Goal: Obtain resource: Download file/media

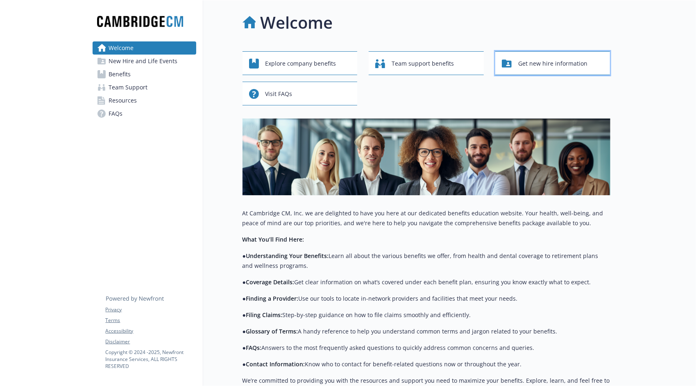
click at [541, 62] on span "Get new hire information" at bounding box center [552, 64] width 69 height 16
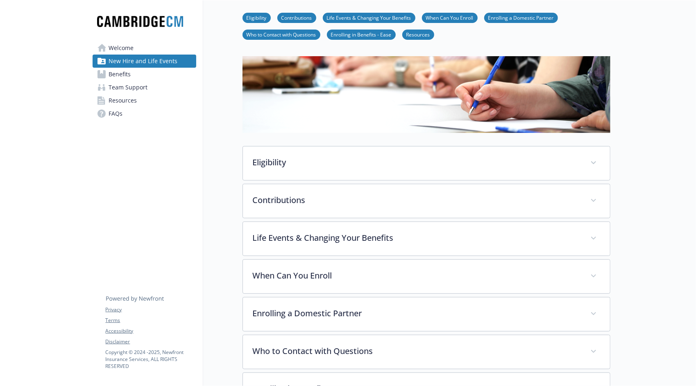
scroll to position [41, 0]
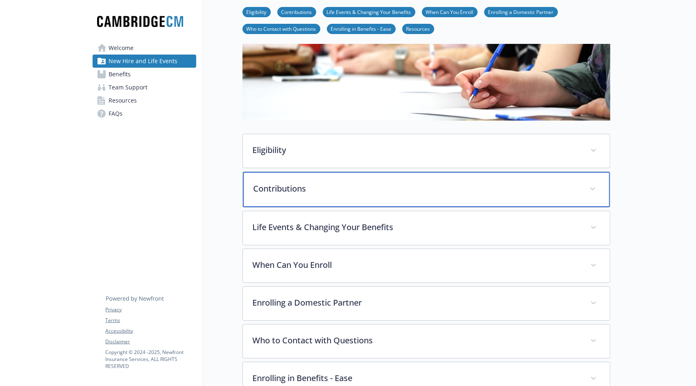
click at [478, 193] on p "Contributions" at bounding box center [417, 188] width 326 height 12
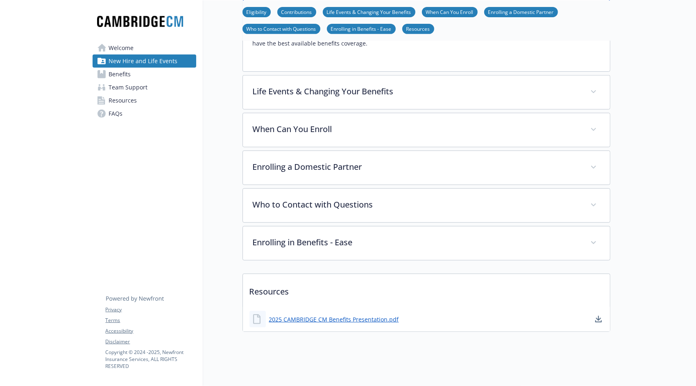
scroll to position [244, 0]
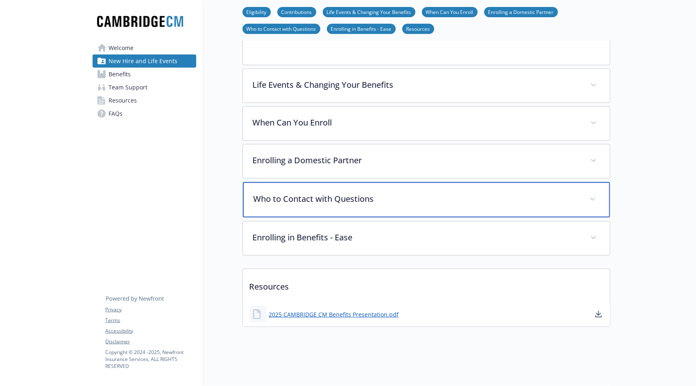
click at [592, 198] on icon at bounding box center [592, 199] width 5 height 3
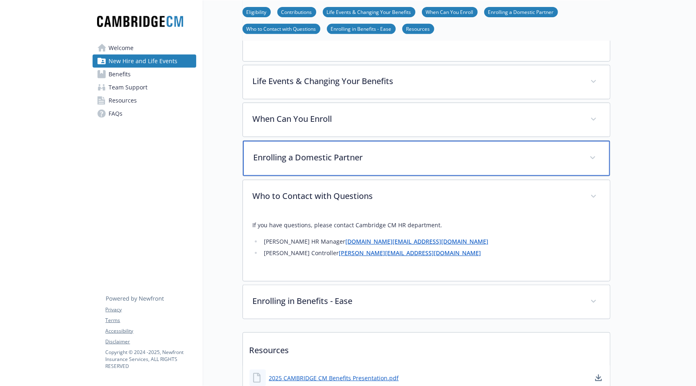
click at [595, 155] on span at bounding box center [592, 157] width 13 height 13
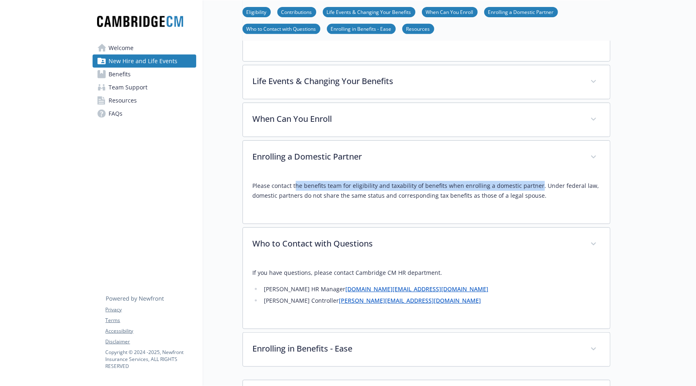
drag, startPoint x: 379, startPoint y: 186, endPoint x: 535, endPoint y: 184, distance: 155.7
click at [535, 184] on p "Please contact the benefits team for eligibility and taxability of benefits whe…" at bounding box center [426, 191] width 347 height 20
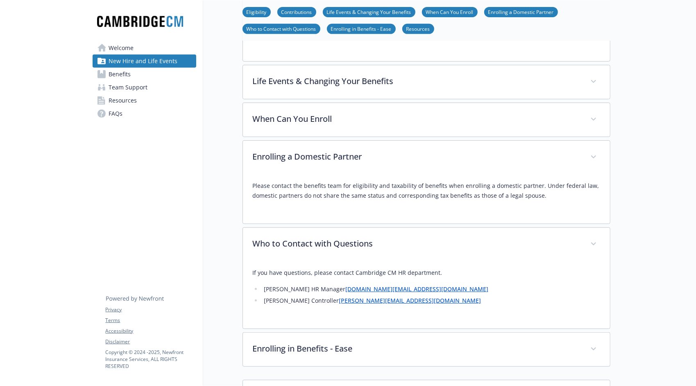
drag, startPoint x: 535, startPoint y: 184, endPoint x: 448, endPoint y: 191, distance: 87.6
click at [448, 191] on p "Please contact the benefits team for eligibility and taxability of benefits whe…" at bounding box center [426, 191] width 347 height 20
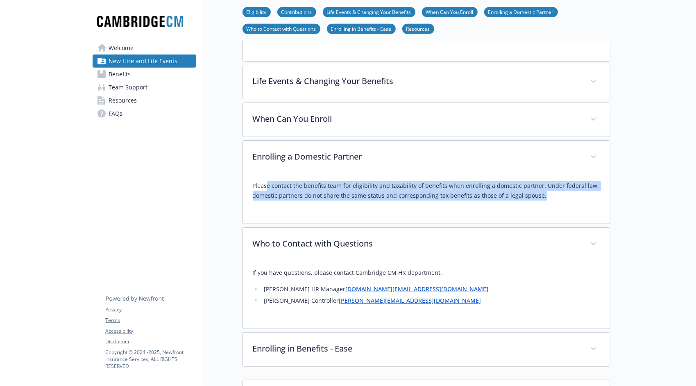
drag, startPoint x: 268, startPoint y: 182, endPoint x: 553, endPoint y: 196, distance: 286.0
click at [553, 196] on p "Please contact the benefits team for eligibility and taxability of benefits whe…" at bounding box center [426, 191] width 347 height 20
drag, startPoint x: 553, startPoint y: 196, endPoint x: 493, endPoint y: 199, distance: 59.9
click at [493, 199] on div "Please contact the benefits team for eligibility and taxability of benefits whe…" at bounding box center [426, 193] width 347 height 39
click at [520, 196] on p "Please contact the benefits team for eligibility and taxability of benefits whe…" at bounding box center [426, 191] width 347 height 20
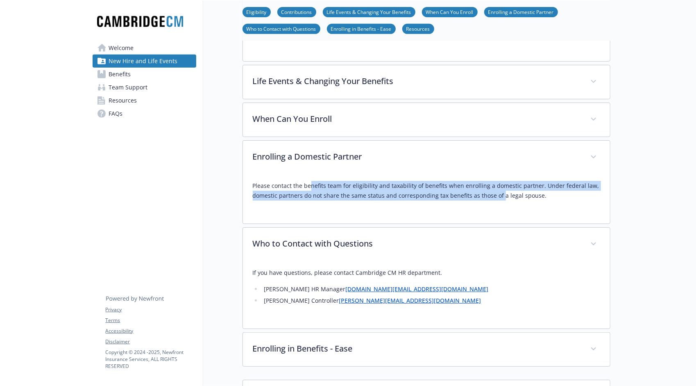
drag, startPoint x: 499, startPoint y: 196, endPoint x: 310, endPoint y: 187, distance: 189.1
click at [310, 187] on p "Please contact the benefits team for eligibility and taxability of benefits whe…" at bounding box center [426, 191] width 347 height 20
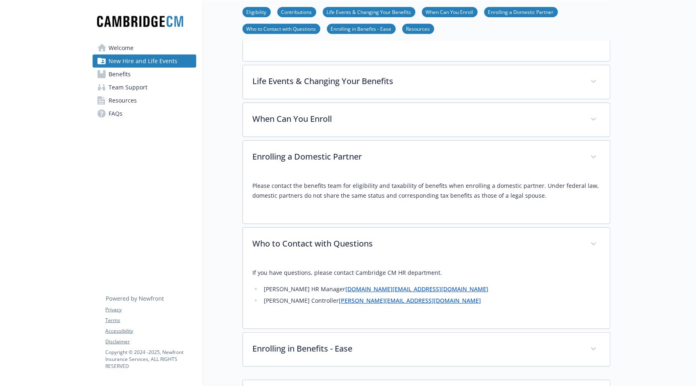
drag, startPoint x: 310, startPoint y: 187, endPoint x: 288, endPoint y: 186, distance: 21.7
click at [288, 186] on p "Please contact the benefits team for eligibility and taxability of benefits whe…" at bounding box center [426, 191] width 347 height 20
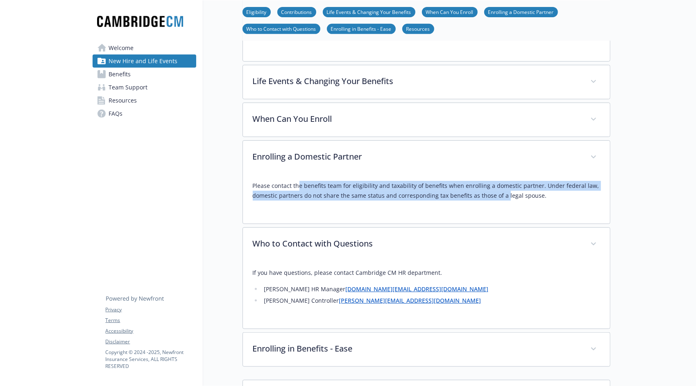
drag, startPoint x: 300, startPoint y: 180, endPoint x: 502, endPoint y: 193, distance: 203.3
click at [502, 193] on p "Please contact the benefits team for eligibility and taxability of benefits whe…" at bounding box center [426, 191] width 347 height 20
drag, startPoint x: 502, startPoint y: 193, endPoint x: 425, endPoint y: 196, distance: 77.9
click at [425, 196] on p "Please contact the benefits team for eligibility and taxability of benefits whe…" at bounding box center [426, 191] width 347 height 20
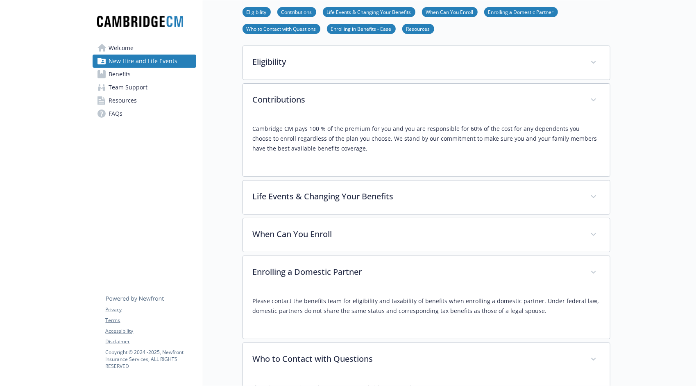
scroll to position [121, 0]
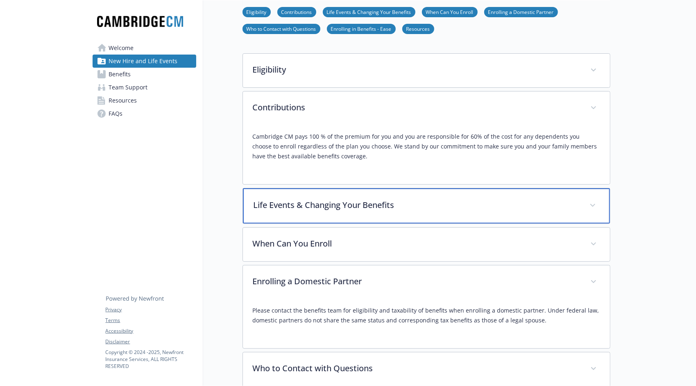
click at [347, 193] on div "Life Events & Changing Your Benefits" at bounding box center [426, 205] width 367 height 35
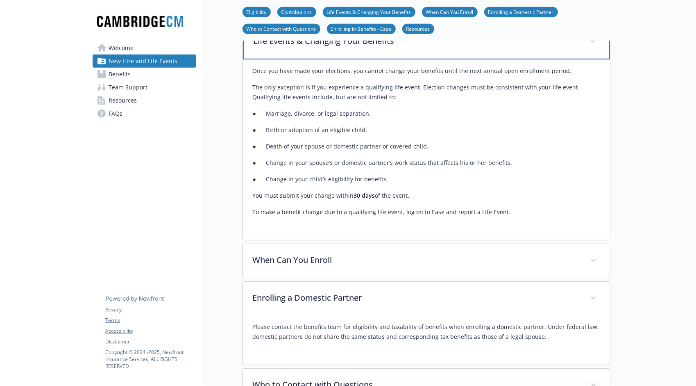
scroll to position [541, 0]
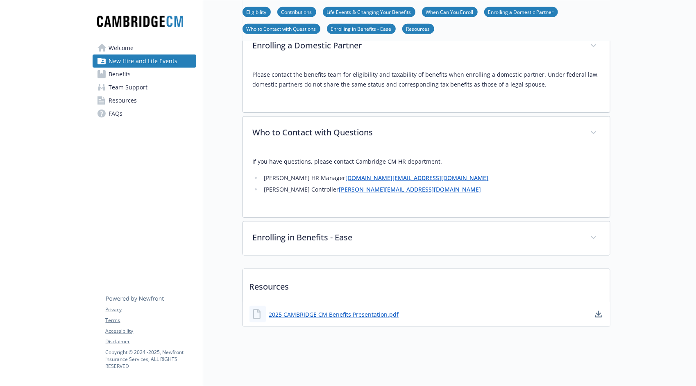
click at [113, 73] on span "Benefits" at bounding box center [120, 74] width 22 height 13
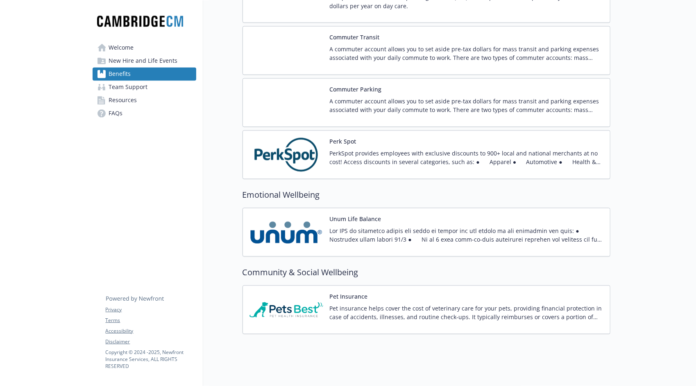
scroll to position [1031, 0]
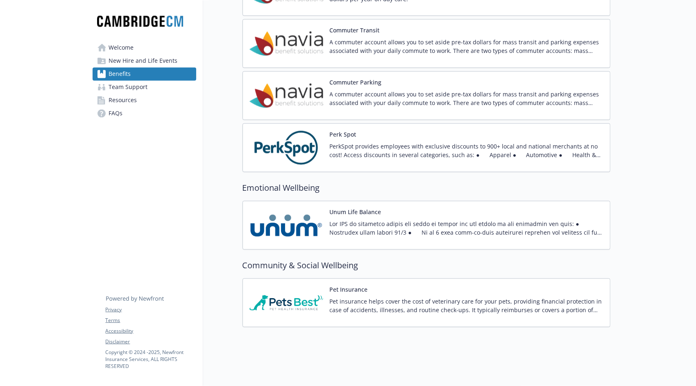
click at [429, 146] on p "PerkSpot provides employees with exclusive discounts to 900+ local and national…" at bounding box center [467, 150] width 274 height 17
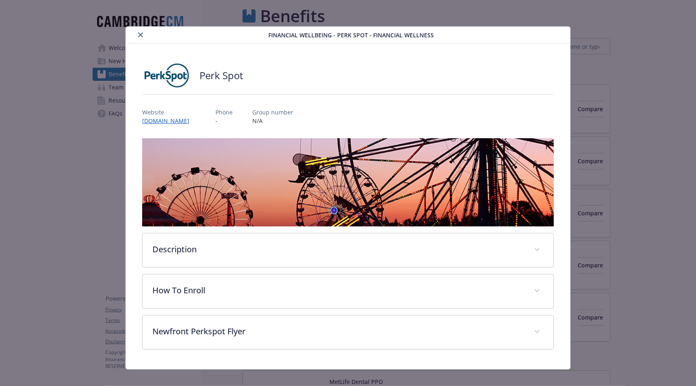
scroll to position [1031, 0]
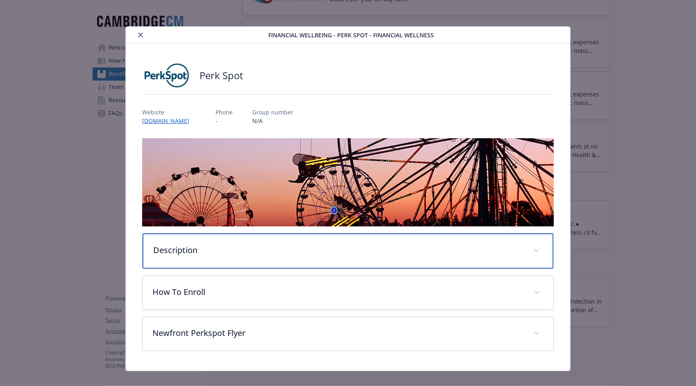
click at [226, 249] on p "Description" at bounding box center [338, 250] width 370 height 12
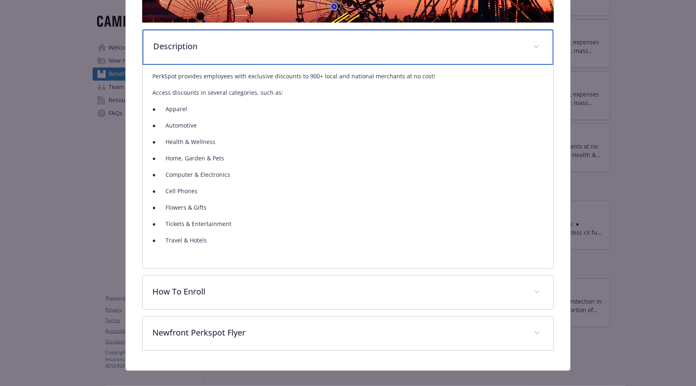
scroll to position [212, 0]
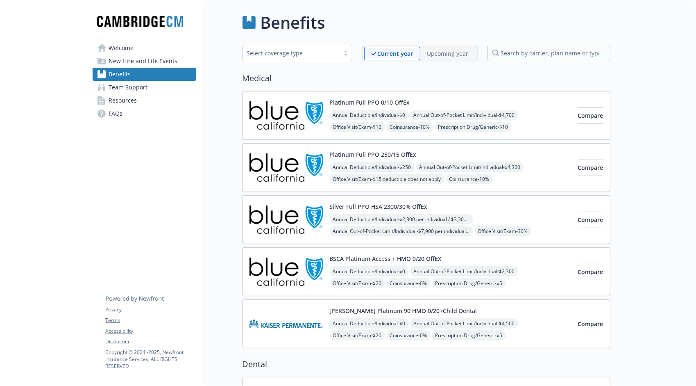
click at [309, 118] on img at bounding box center [287, 115] width 74 height 35
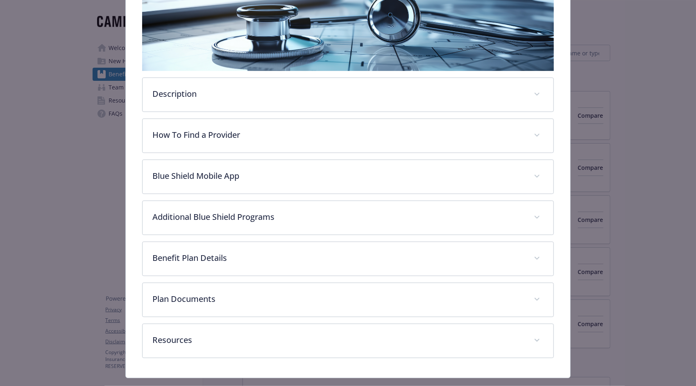
scroll to position [168, 0]
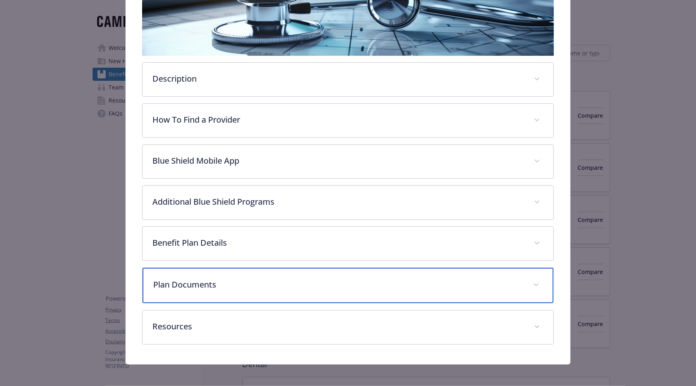
click at [251, 278] on p "Plan Documents" at bounding box center [338, 284] width 370 height 12
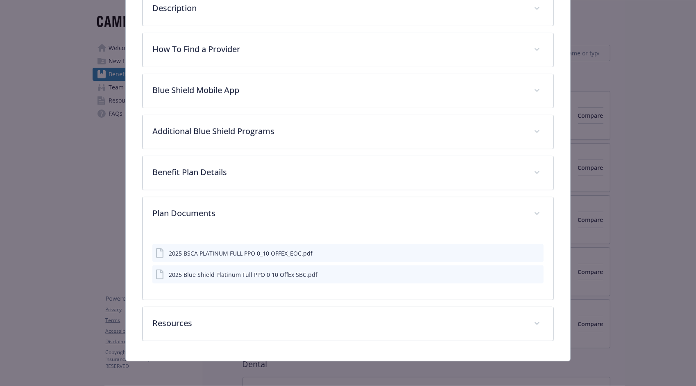
scroll to position [237, 0]
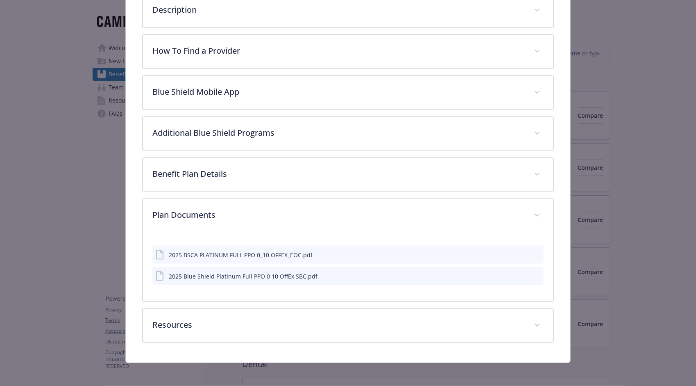
click at [205, 250] on div "2025 BSCA PLATINUM FULL PPO 0_10 OFFEX_EOC.pdf" at bounding box center [241, 254] width 144 height 9
click at [159, 251] on icon "details for plan Medical - Platinum Full PPO 0/10 OffEx - Medical PPO" at bounding box center [161, 255] width 10 height 10
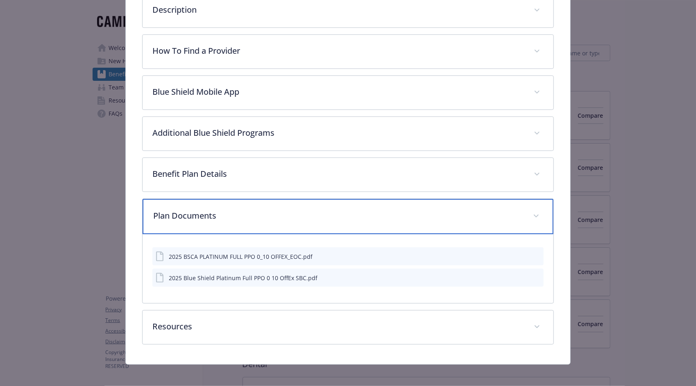
drag, startPoint x: 159, startPoint y: 251, endPoint x: 371, endPoint y: 227, distance: 214.0
click at [371, 227] on div "Plan Documents" at bounding box center [348, 216] width 411 height 35
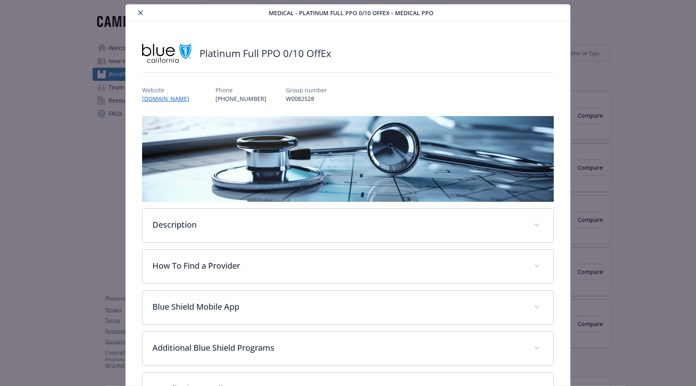
scroll to position [0, 0]
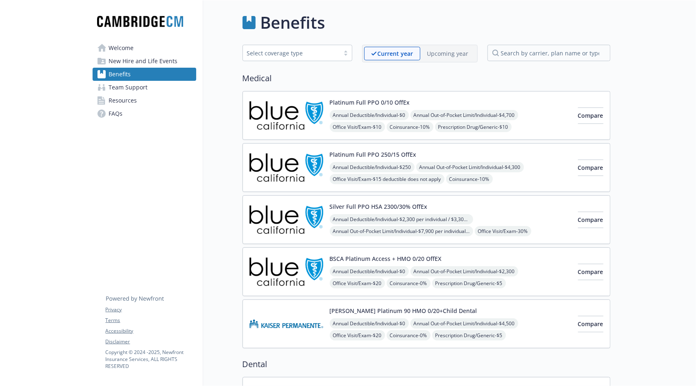
click at [129, 102] on span "Resources" at bounding box center [123, 100] width 28 height 13
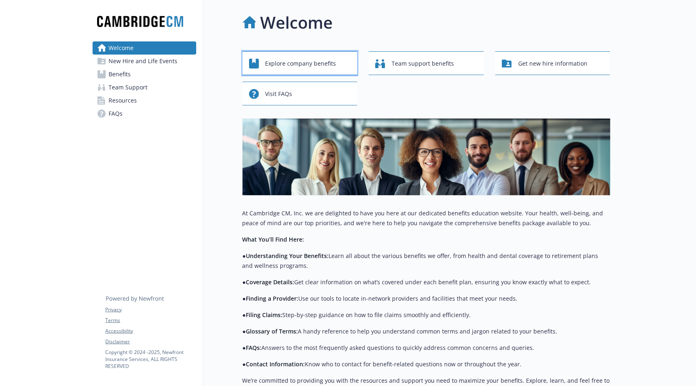
click at [297, 65] on span "Explore company benefits" at bounding box center [301, 64] width 71 height 16
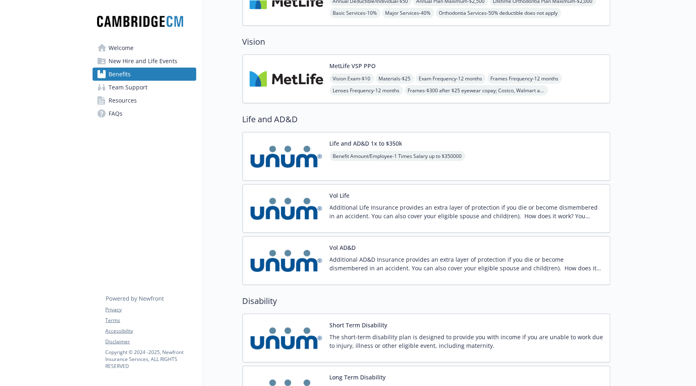
scroll to position [697, 0]
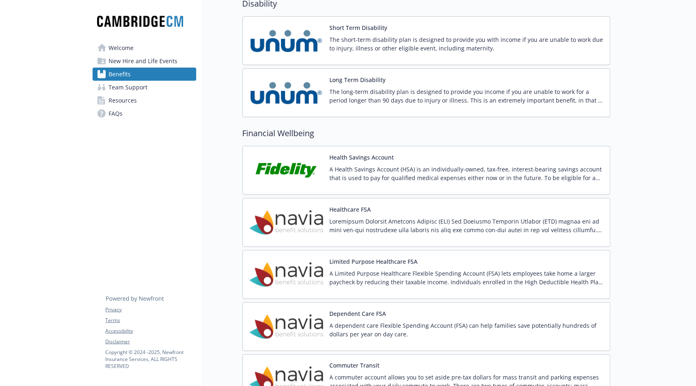
click at [149, 59] on span "New Hire and Life Events" at bounding box center [143, 61] width 69 height 13
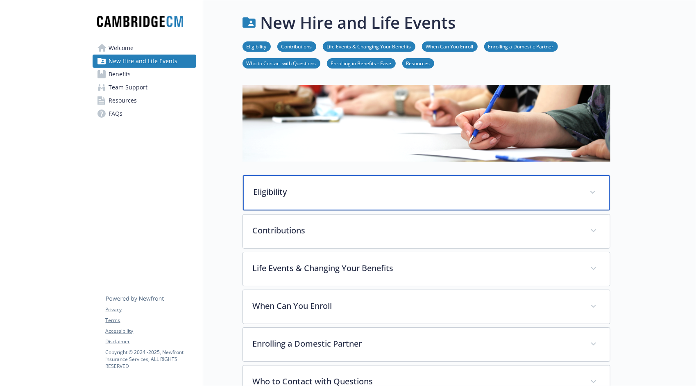
click at [348, 195] on p "Eligibility" at bounding box center [417, 192] width 326 height 12
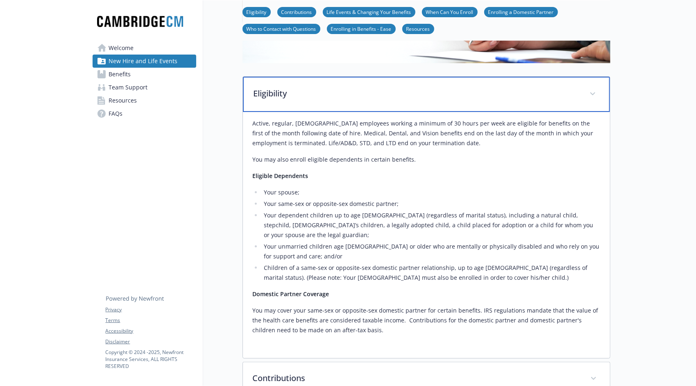
scroll to position [123, 0]
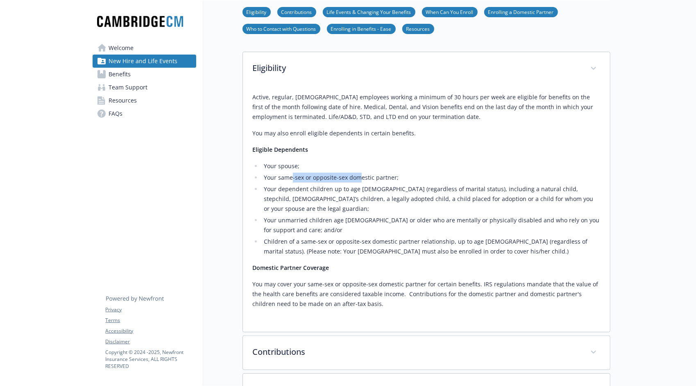
drag, startPoint x: 292, startPoint y: 179, endPoint x: 360, endPoint y: 178, distance: 68.0
click at [360, 178] on li "Your same-sex or opposite-sex domestic partner;" at bounding box center [431, 178] width 338 height 10
drag, startPoint x: 360, startPoint y: 178, endPoint x: 355, endPoint y: 242, distance: 64.1
click at [355, 242] on li "Children of a same-sex or opposite-sex domestic partner relationship, up to age…" at bounding box center [431, 246] width 338 height 20
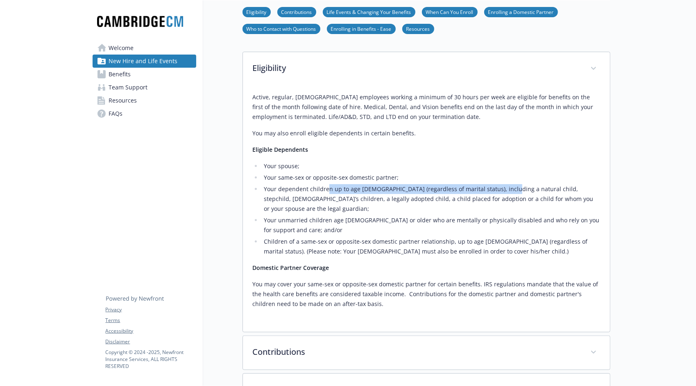
drag, startPoint x: 338, startPoint y: 192, endPoint x: 501, endPoint y: 193, distance: 163.1
click at [501, 193] on li "Your dependent children up to age [DEMOGRAPHIC_DATA] (regardless of marital sta…" at bounding box center [431, 199] width 338 height 30
drag, startPoint x: 501, startPoint y: 193, endPoint x: 329, endPoint y: 232, distance: 176.5
click at [329, 236] on li "Children of a same-sex or opposite-sex domestic partner relationship, up to age…" at bounding box center [431, 246] width 338 height 20
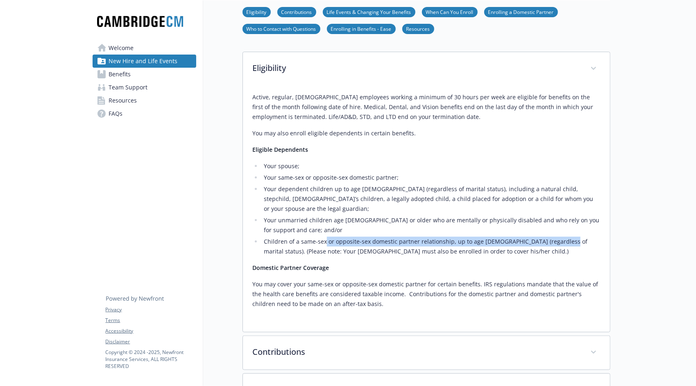
drag, startPoint x: 555, startPoint y: 228, endPoint x: 325, endPoint y: 229, distance: 230.7
click at [325, 236] on li "Children of a same-sex or opposite-sex domestic partner relationship, up to age…" at bounding box center [431, 246] width 338 height 20
click at [507, 238] on li "Children of a same-sex or opposite-sex domestic partner relationship, up to age…" at bounding box center [431, 246] width 338 height 20
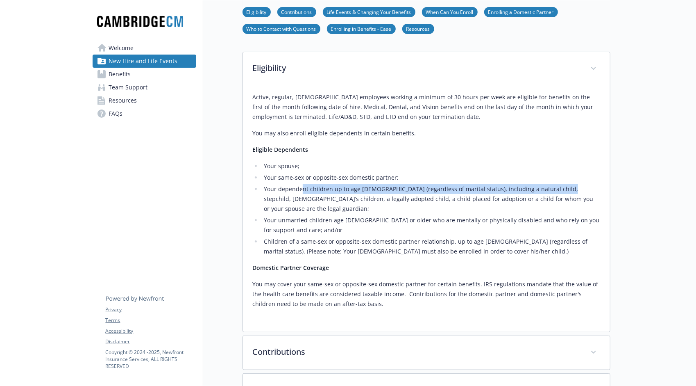
drag, startPoint x: 302, startPoint y: 190, endPoint x: 556, endPoint y: 189, distance: 254.5
click at [556, 189] on li "Your dependent children up to age [DEMOGRAPHIC_DATA] (regardless of marital sta…" at bounding box center [431, 199] width 338 height 30
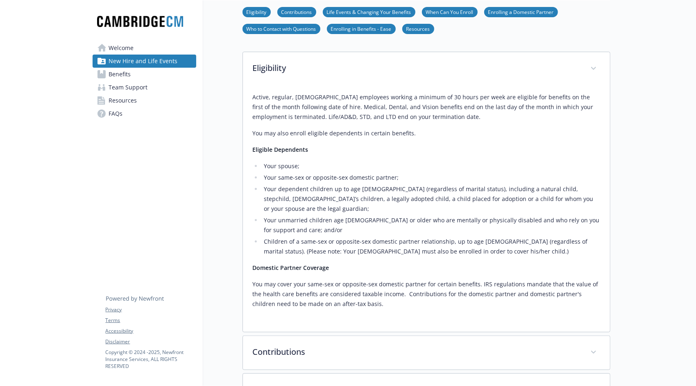
drag, startPoint x: 556, startPoint y: 189, endPoint x: 542, endPoint y: 207, distance: 23.3
click at [542, 215] on li "Your unmarried children age [DEMOGRAPHIC_DATA] or older who are mentally or phy…" at bounding box center [431, 225] width 338 height 20
drag, startPoint x: 532, startPoint y: 201, endPoint x: 312, endPoint y: 198, distance: 219.7
click at [312, 198] on li "Your dependent children up to age [DEMOGRAPHIC_DATA] (regardless of marital sta…" at bounding box center [431, 199] width 338 height 30
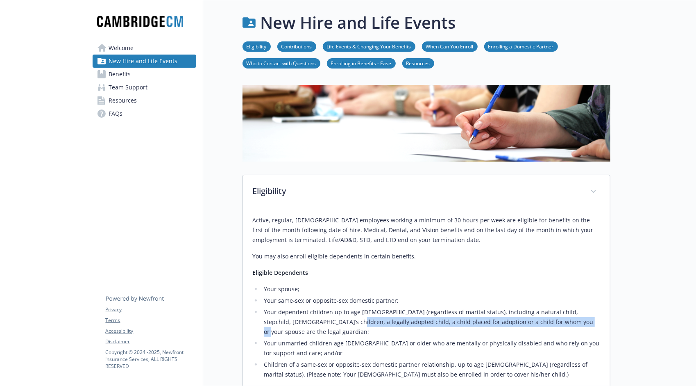
scroll to position [246, 0]
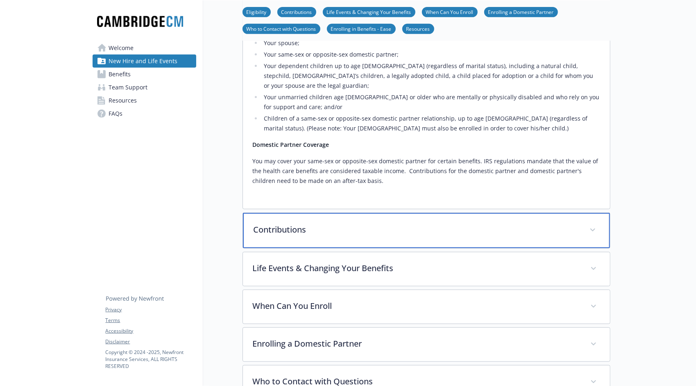
click at [299, 223] on p "Contributions" at bounding box center [417, 229] width 326 height 12
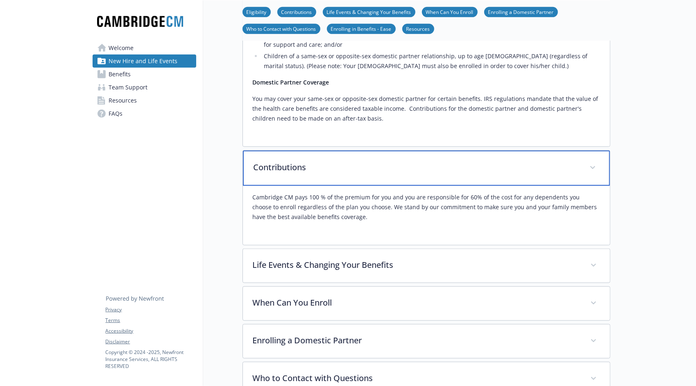
scroll to position [328, 0]
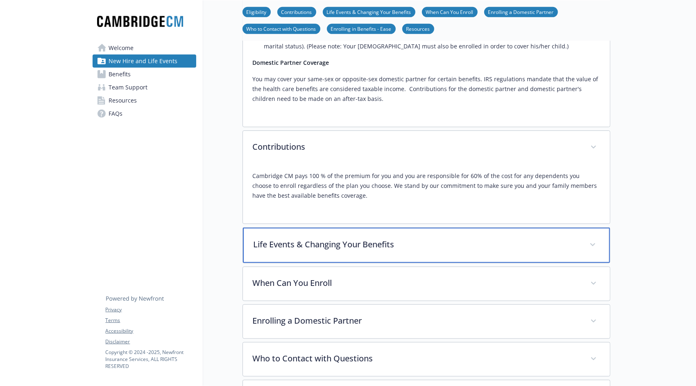
click at [341, 242] on div "Life Events & Changing Your Benefits" at bounding box center [426, 244] width 367 height 35
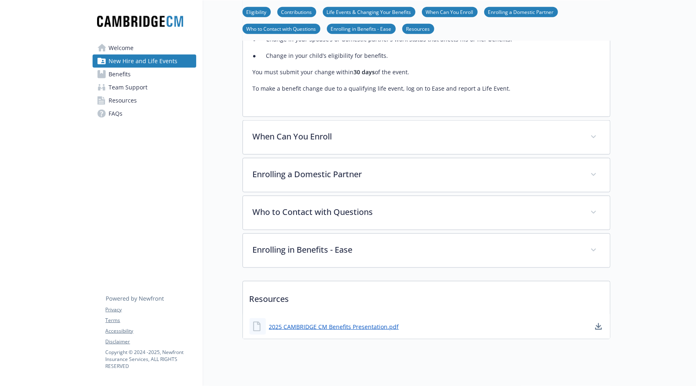
scroll to position [656, 0]
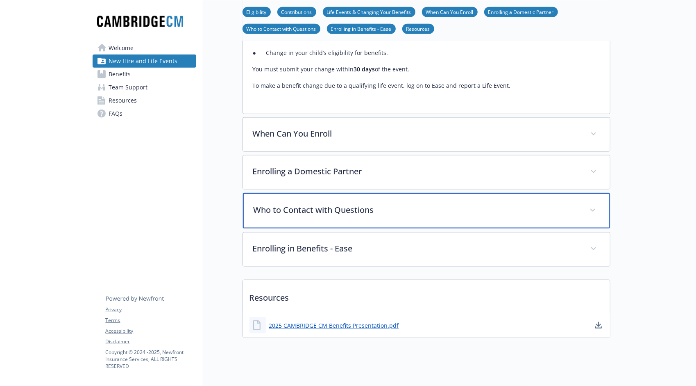
click at [315, 193] on div "Who to Contact with Questions" at bounding box center [426, 210] width 367 height 35
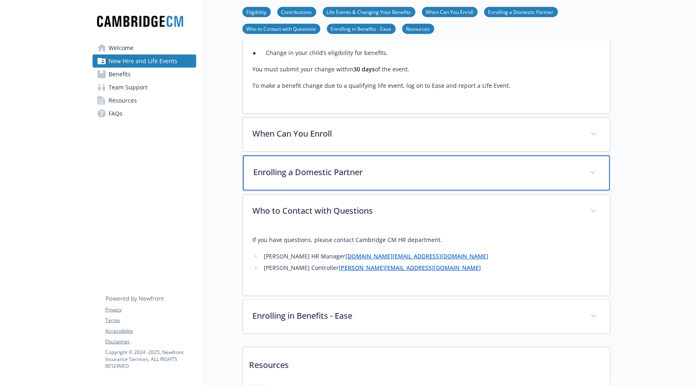
click at [304, 166] on p "Enrolling a Domestic Partner" at bounding box center [417, 172] width 326 height 12
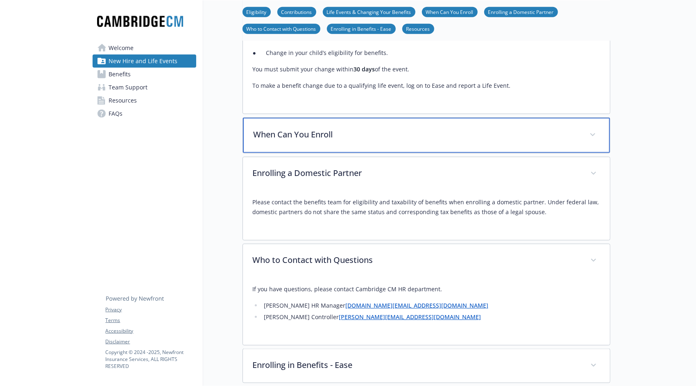
click at [355, 128] on p "When Can You Enroll" at bounding box center [417, 134] width 326 height 12
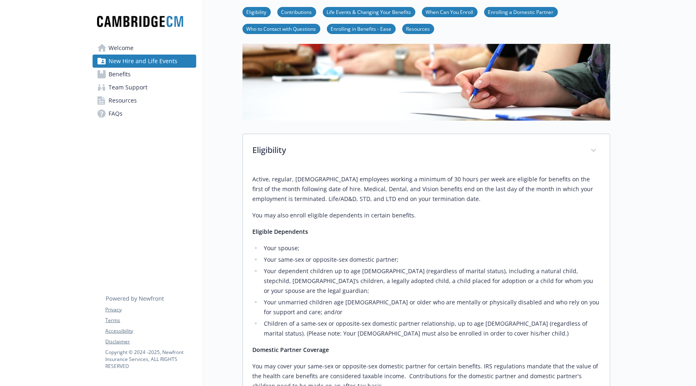
click at [116, 97] on span "Resources" at bounding box center [123, 100] width 28 height 13
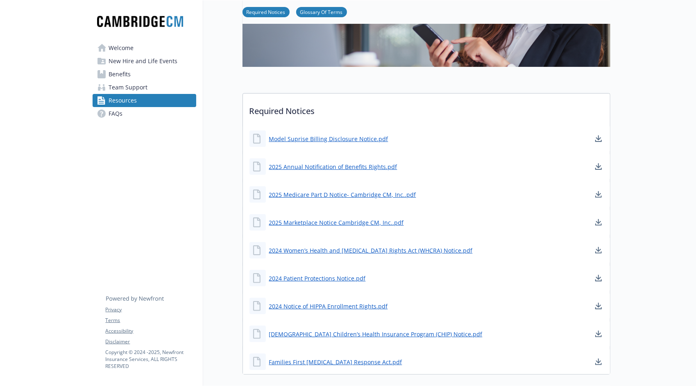
scroll to position [123, 0]
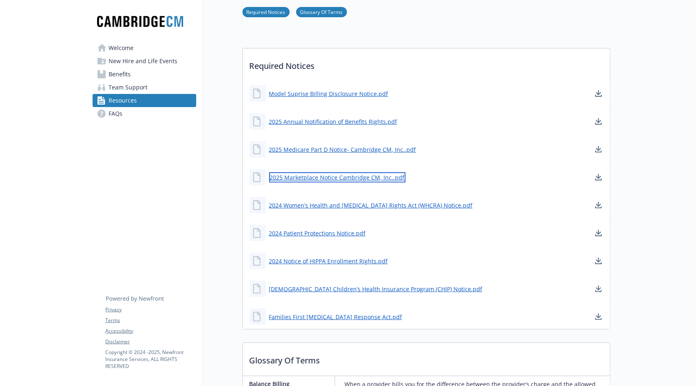
click at [324, 176] on link "2025 Marketplace Notice Cambridge CM, Inc..pdf" at bounding box center [337, 177] width 136 height 10
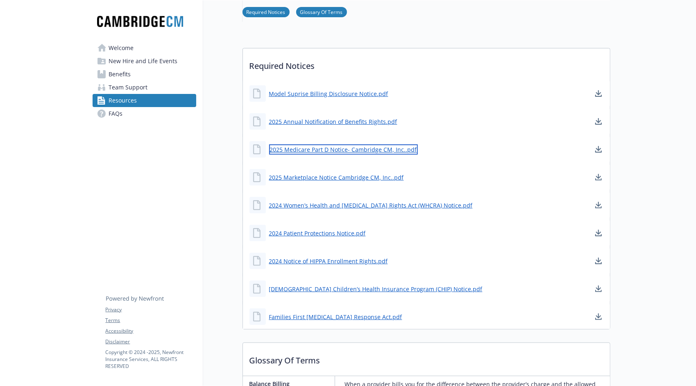
click at [312, 148] on link "2025 Medicare Part D Notice- Cambridge CM, Inc..pdf" at bounding box center [343, 149] width 149 height 10
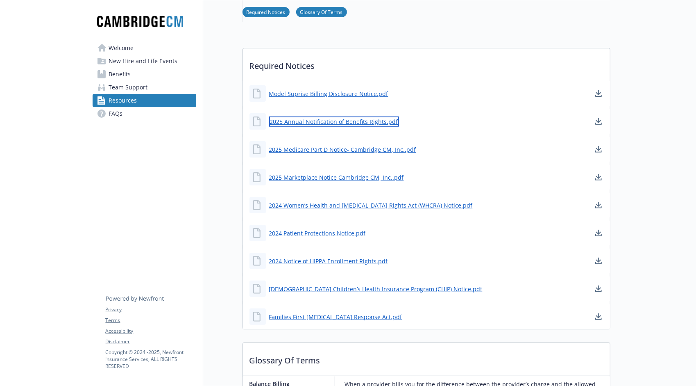
click at [326, 118] on link "2025 Annual Notification of Benefits Rights.pdf" at bounding box center [334, 121] width 130 height 10
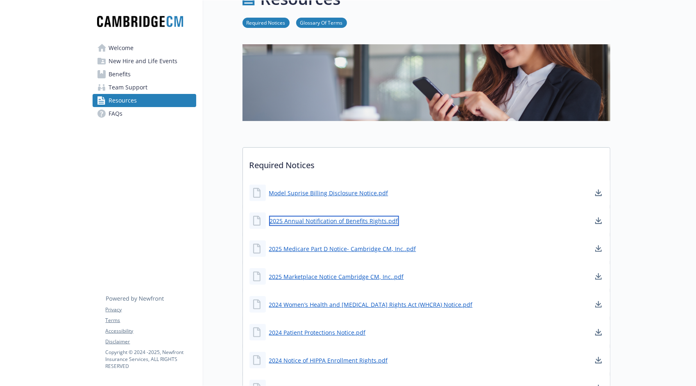
scroll to position [0, 0]
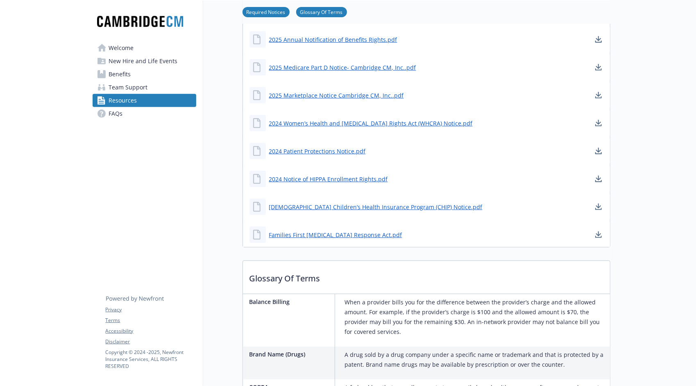
click at [134, 47] on link "Welcome" at bounding box center [145, 47] width 104 height 13
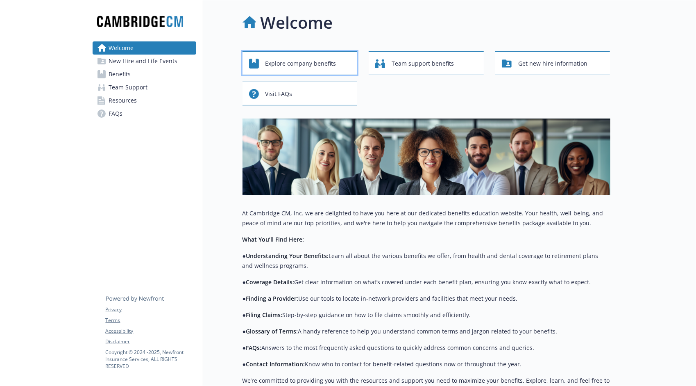
click at [304, 65] on span "Explore company benefits" at bounding box center [301, 64] width 71 height 16
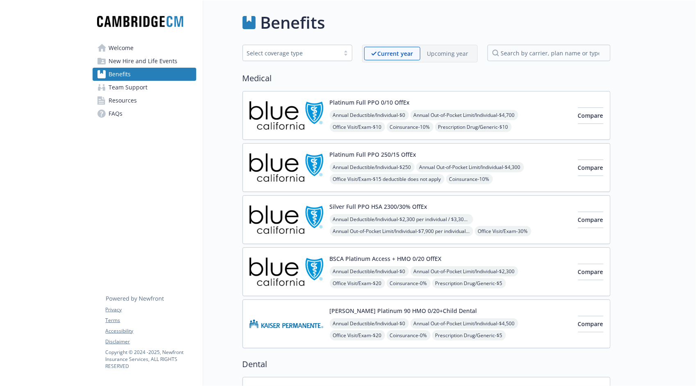
click at [277, 114] on img at bounding box center [287, 115] width 74 height 35
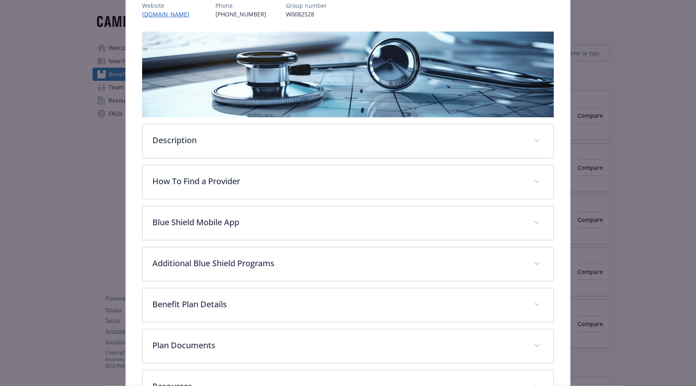
scroll to position [168, 0]
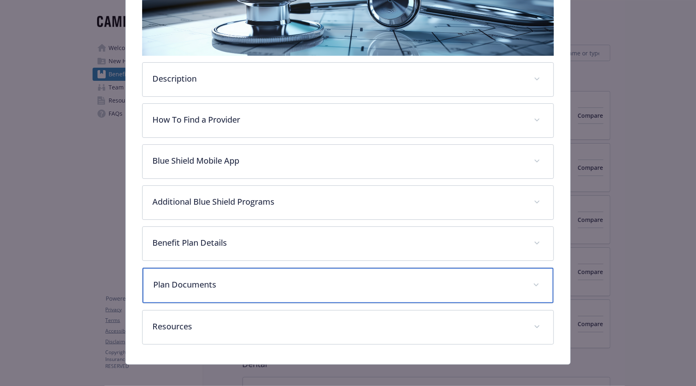
click at [375, 281] on p "Plan Documents" at bounding box center [338, 284] width 370 height 12
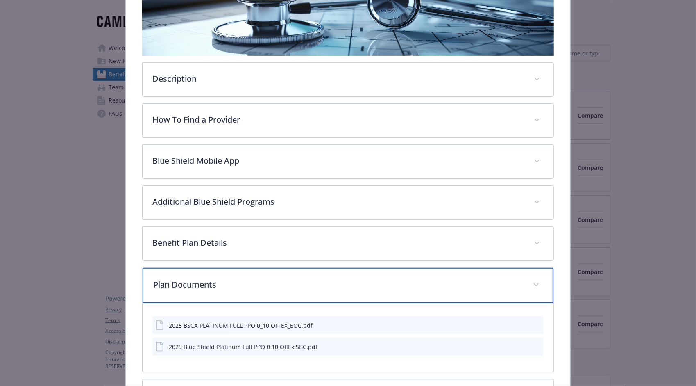
scroll to position [238, 0]
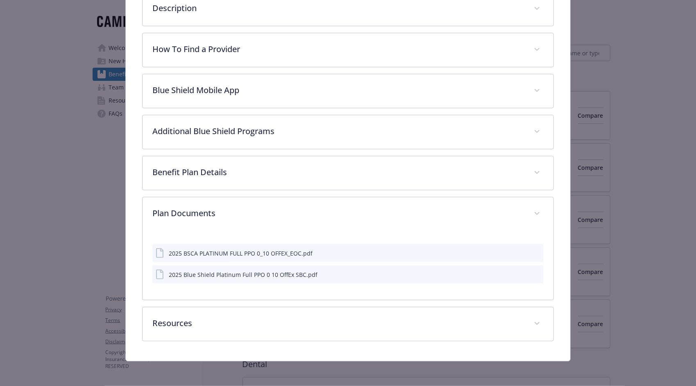
click at [236, 277] on div "2025 Blue Shield Platinum Full PPO 0 10 OffEx SBC.pdf" at bounding box center [243, 274] width 149 height 9
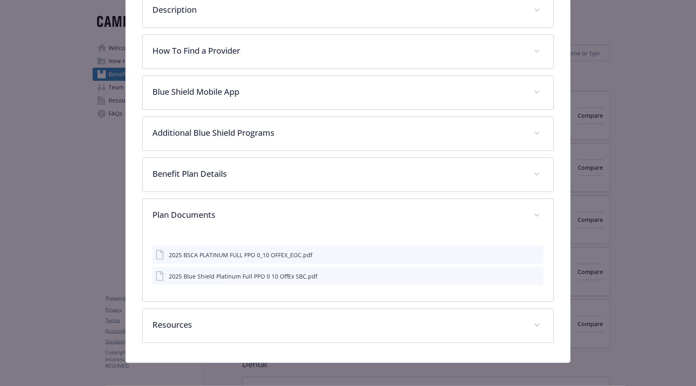
click at [519, 272] on icon "download file" at bounding box center [522, 275] width 7 height 7
